Goal: Task Accomplishment & Management: Manage account settings

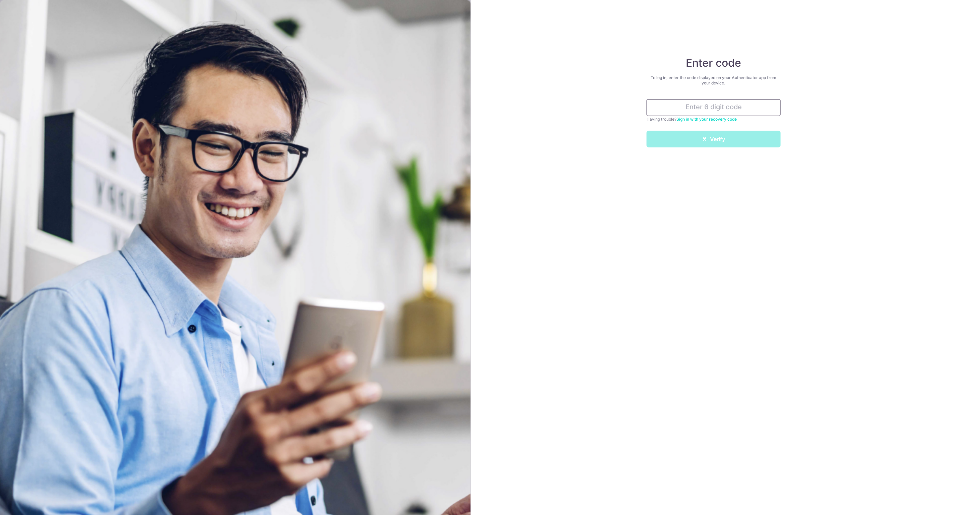
click at [708, 110] on input "text" at bounding box center [714, 107] width 134 height 17
type input "874126"
click at [717, 137] on button "Verify" at bounding box center [714, 139] width 134 height 17
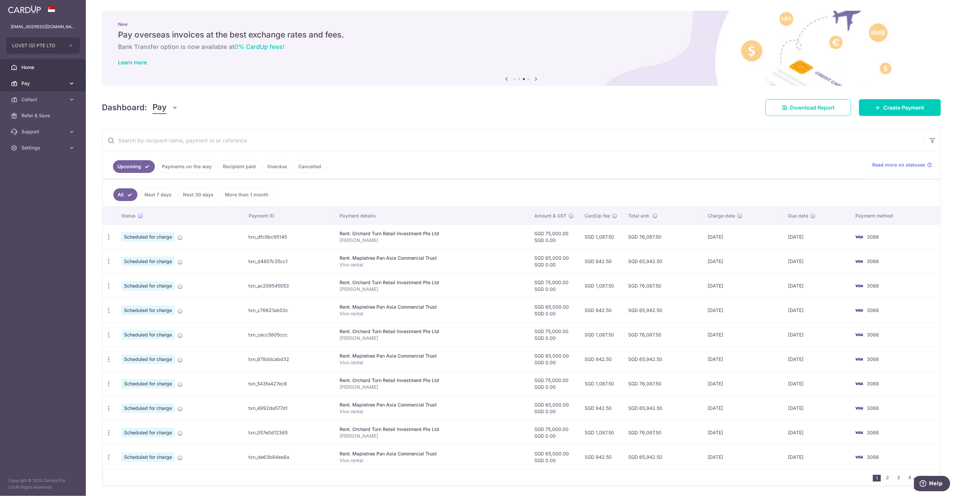
click at [28, 86] on span "Pay" at bounding box center [43, 83] width 44 height 7
click at [33, 119] on span "Recipients" at bounding box center [43, 115] width 44 height 7
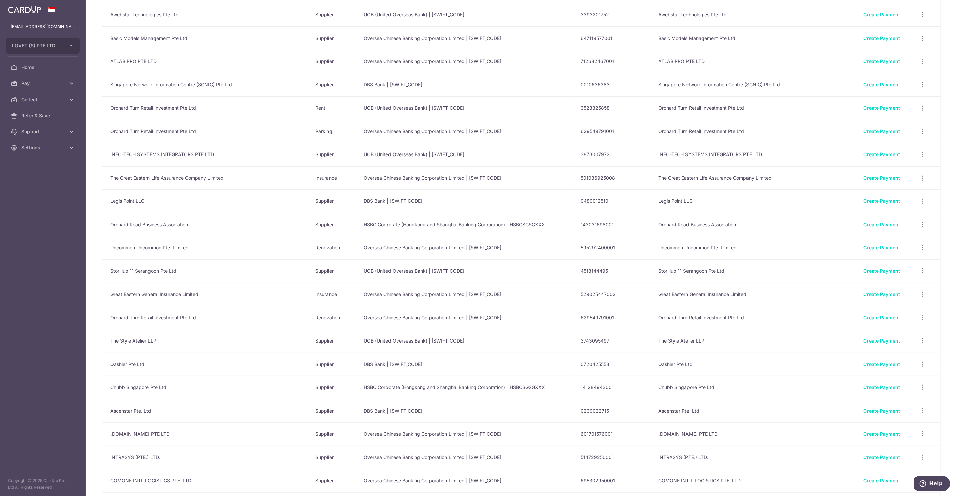
scroll to position [1212, 0]
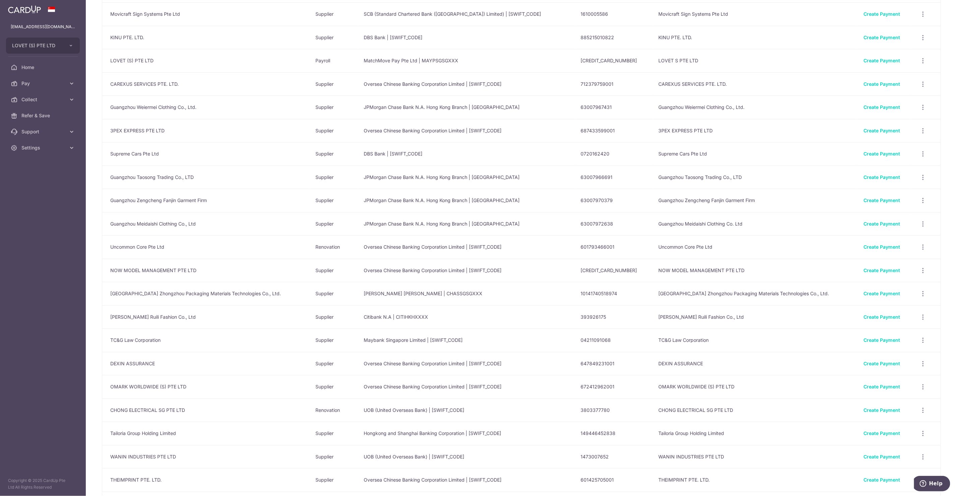
click at [604, 250] on td "601793466001" at bounding box center [615, 246] width 78 height 23
click at [604, 249] on td "601793466001" at bounding box center [615, 246] width 78 height 23
copy td "601793466001"
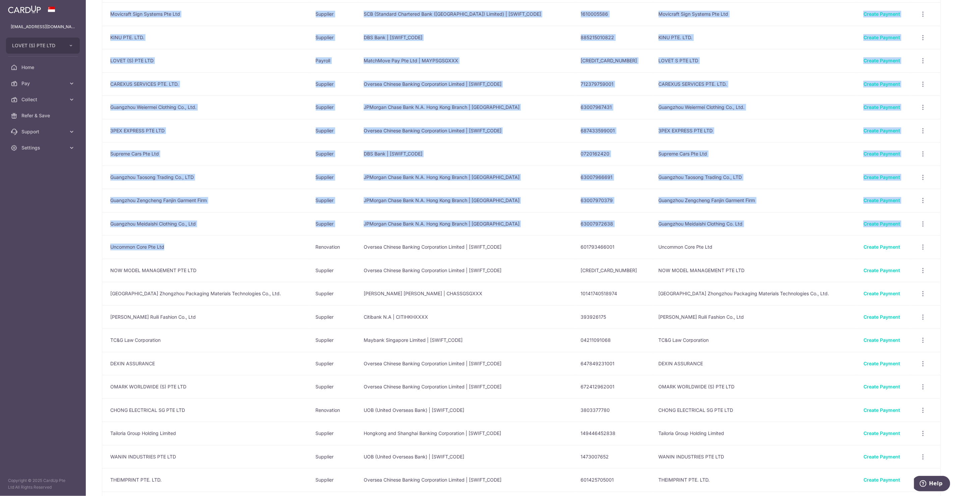
drag, startPoint x: 164, startPoint y: 247, endPoint x: 98, endPoint y: 239, distance: 65.8
click at [98, 239] on div "Your Recipients Name Payment Type Bank Name & SWIFT/BIC Account No. Account Nam…" at bounding box center [521, 248] width 871 height 496
click at [109, 244] on td "Uncommon Core Pte Ltd" at bounding box center [206, 246] width 208 height 23
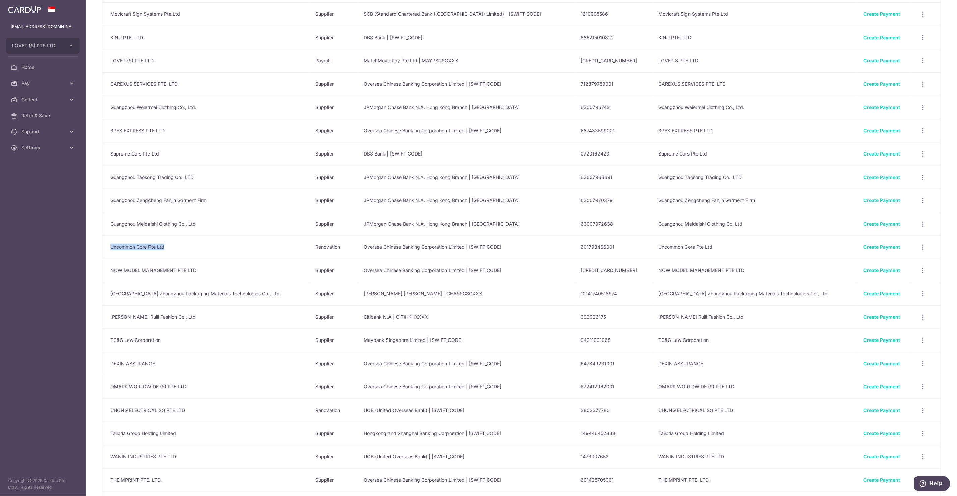
drag, startPoint x: 109, startPoint y: 247, endPoint x: 170, endPoint y: 249, distance: 61.7
click at [170, 249] on td "Uncommon Core Pte Ltd" at bounding box center [206, 246] width 208 height 23
copy td "Uncommon Core Pte Ltd"
click at [602, 247] on td "601793466001" at bounding box center [615, 246] width 78 height 23
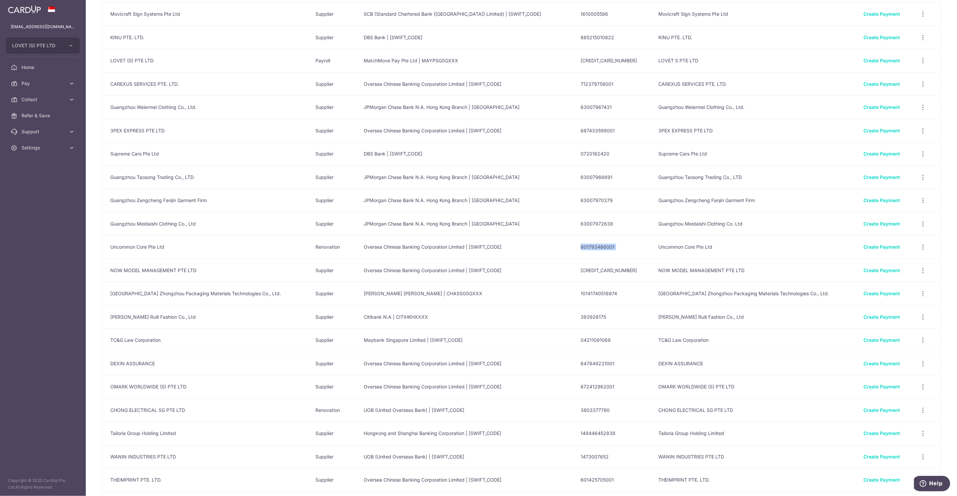
click at [602, 247] on td "601793466001" at bounding box center [615, 246] width 78 height 23
copy tr "601793466001"
